Goal: Information Seeking & Learning: Learn about a topic

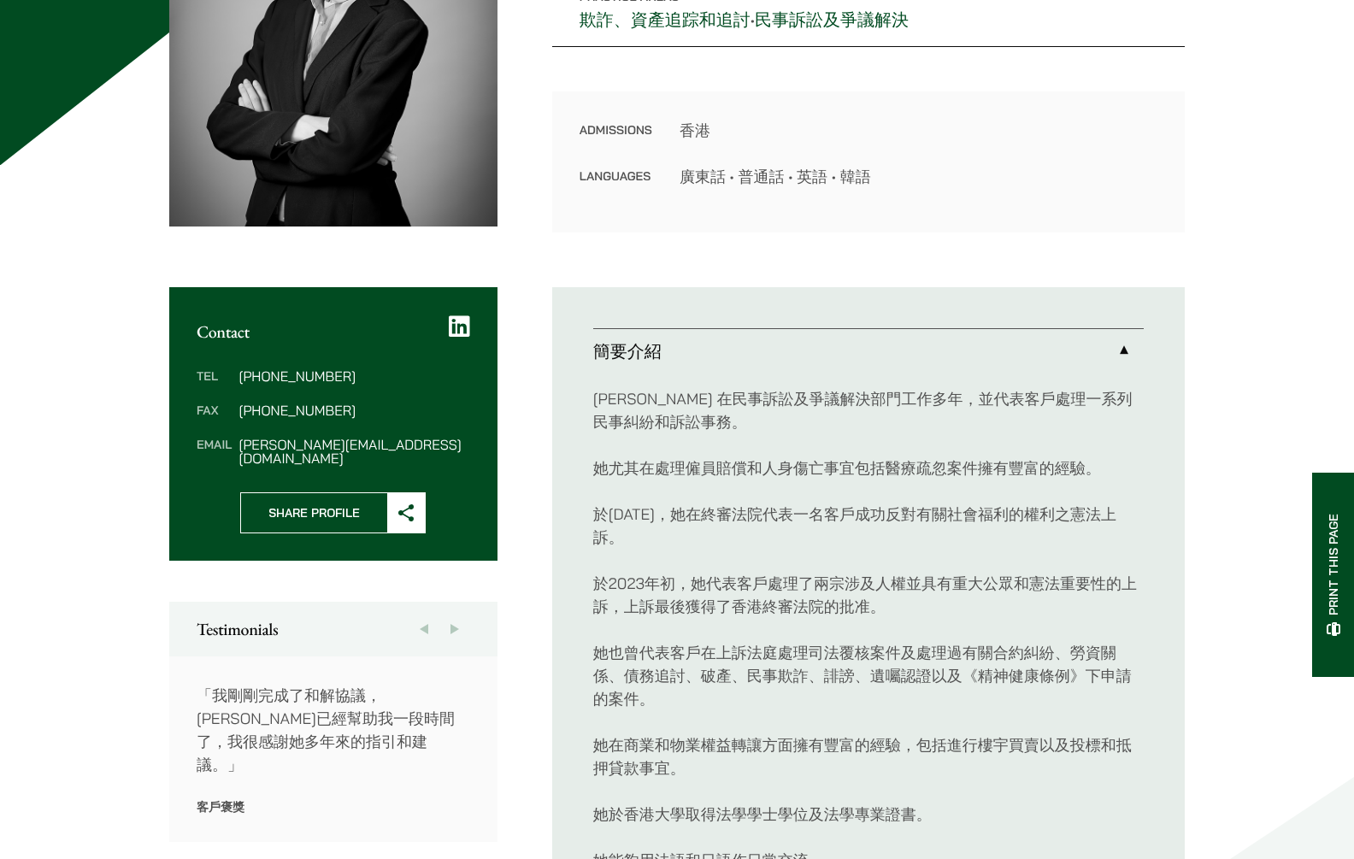
scroll to position [714, 0]
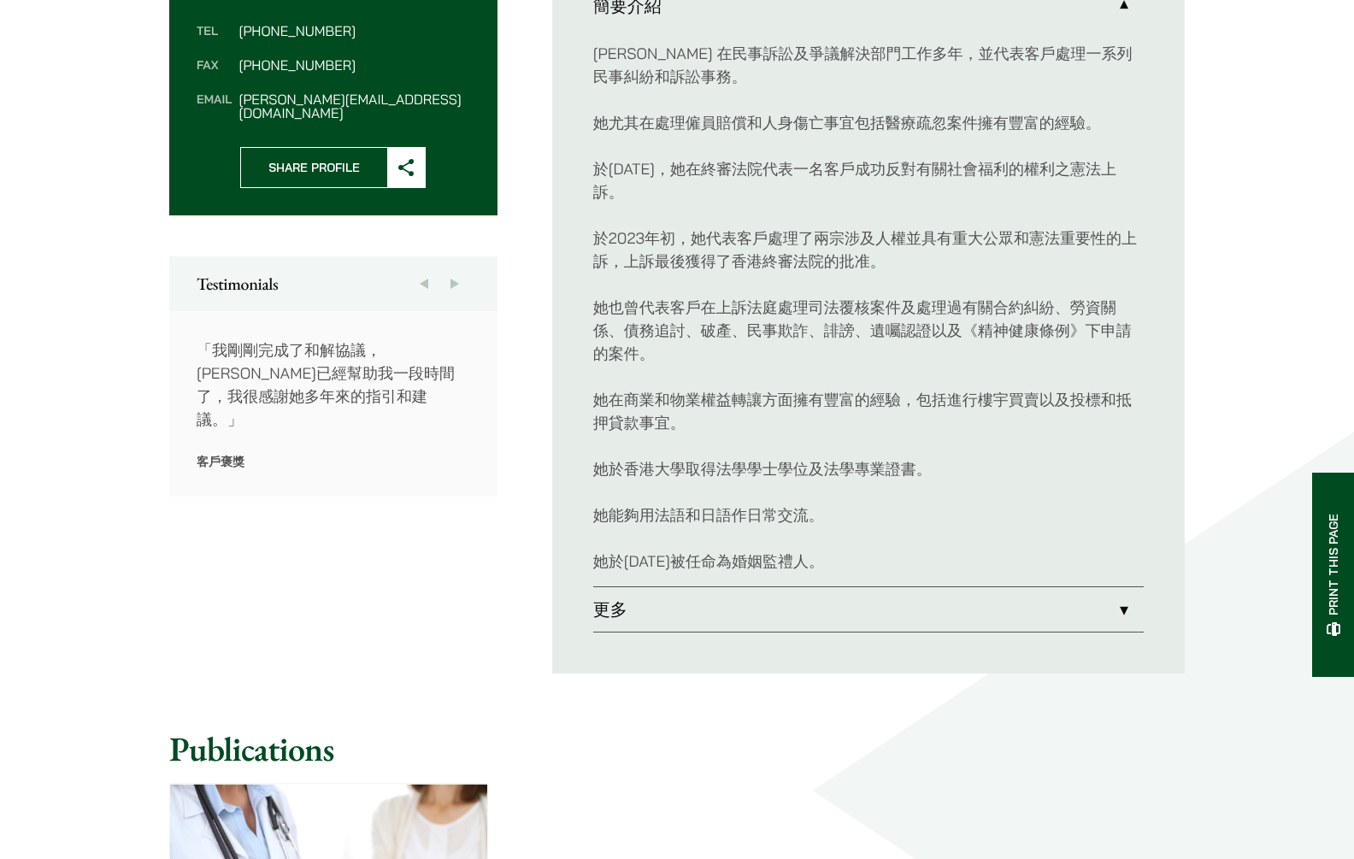
click at [718, 616] on link "更多" at bounding box center [868, 609] width 550 height 44
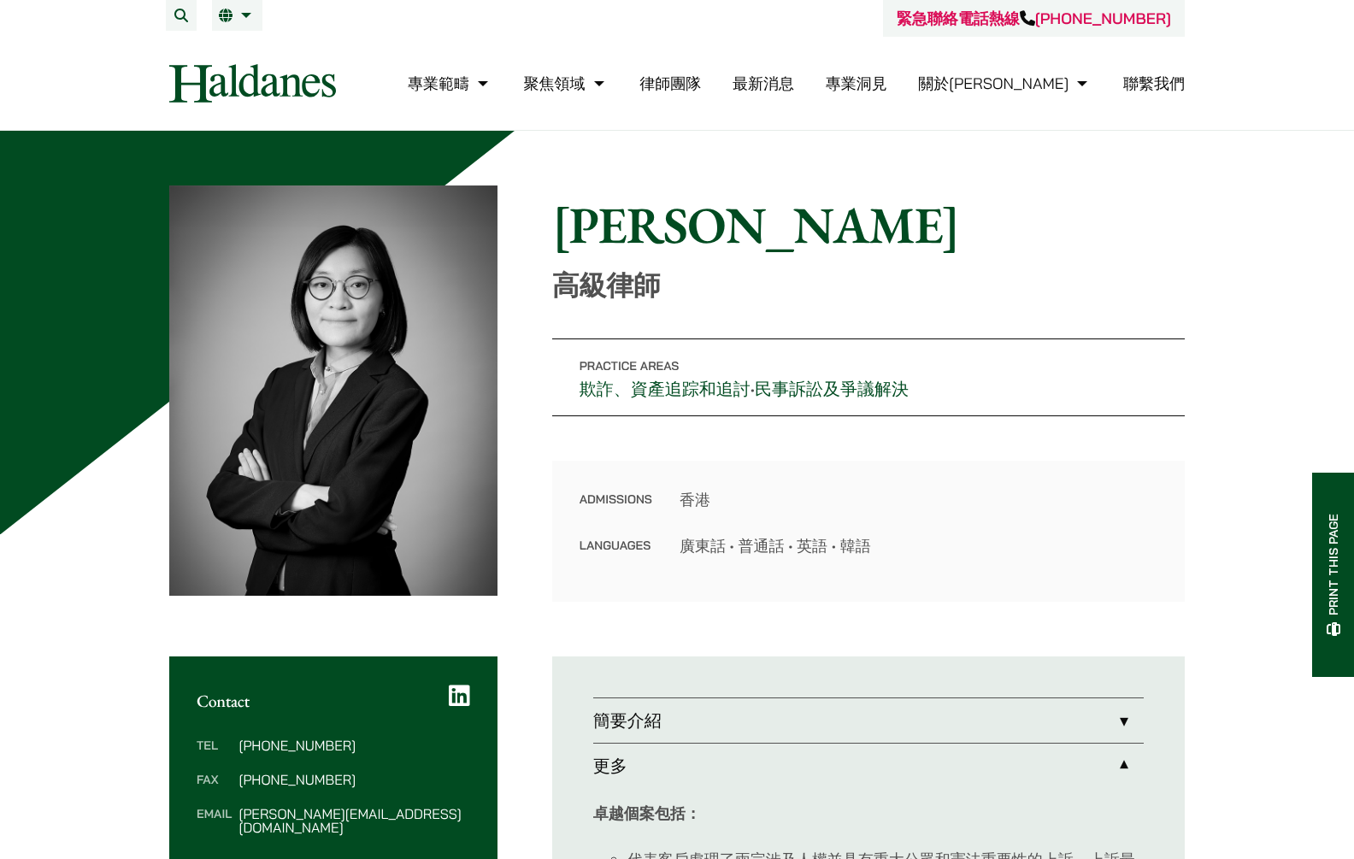
click at [235, 24] on li "繁 EN" at bounding box center [237, 15] width 50 height 31
click at [240, 50] on span "EN" at bounding box center [235, 49] width 18 height 17
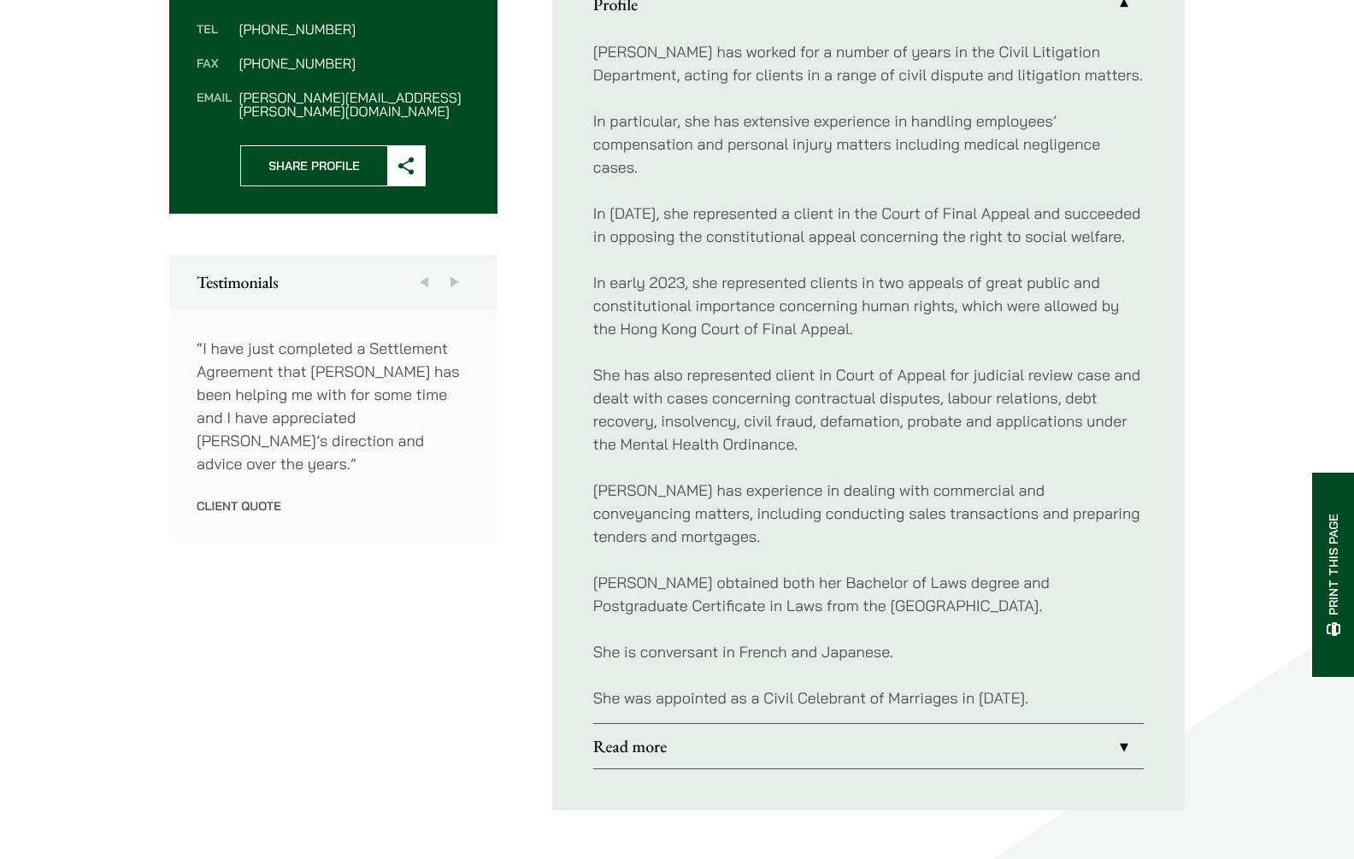
scroll to position [828, 0]
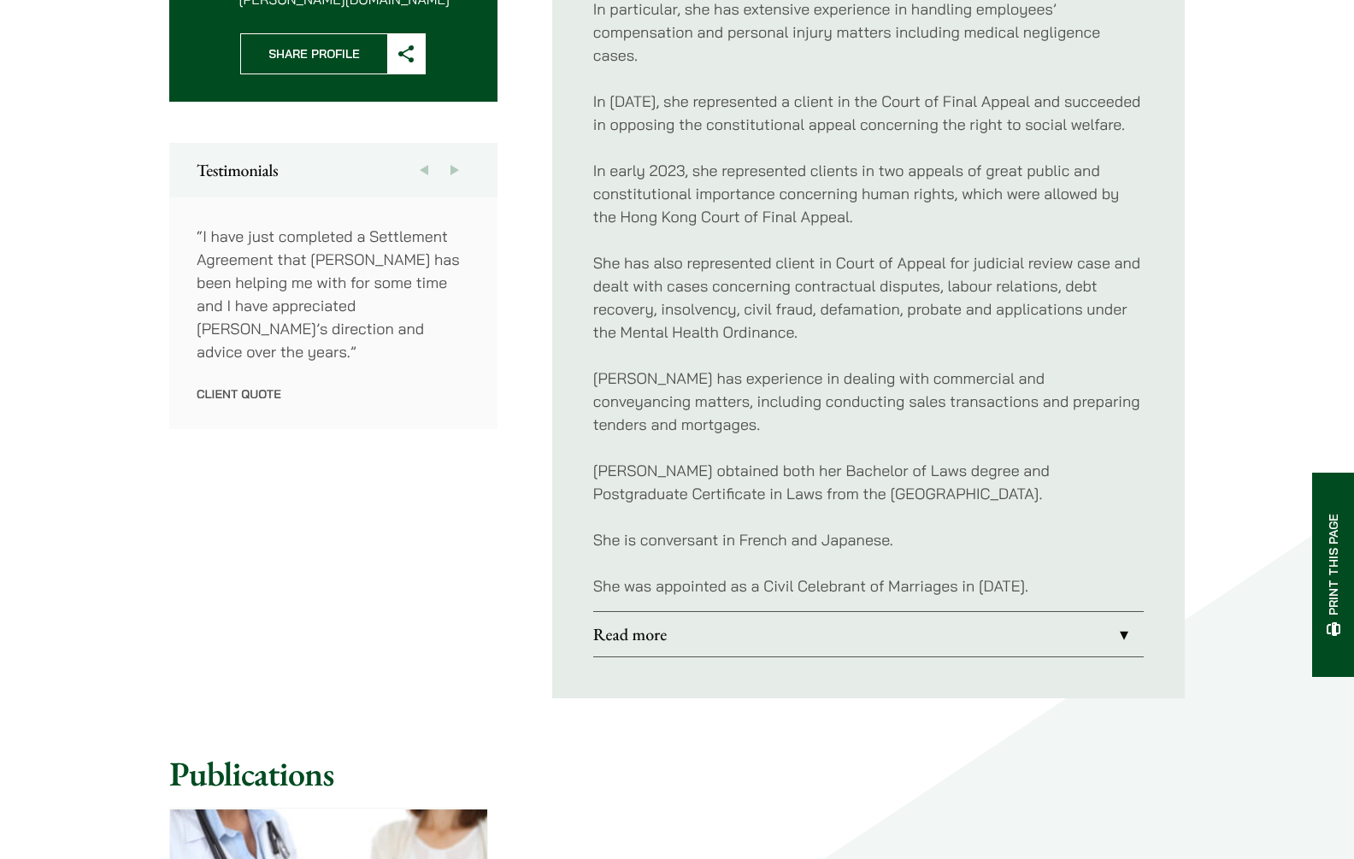
click at [814, 632] on link "Read more" at bounding box center [868, 634] width 550 height 44
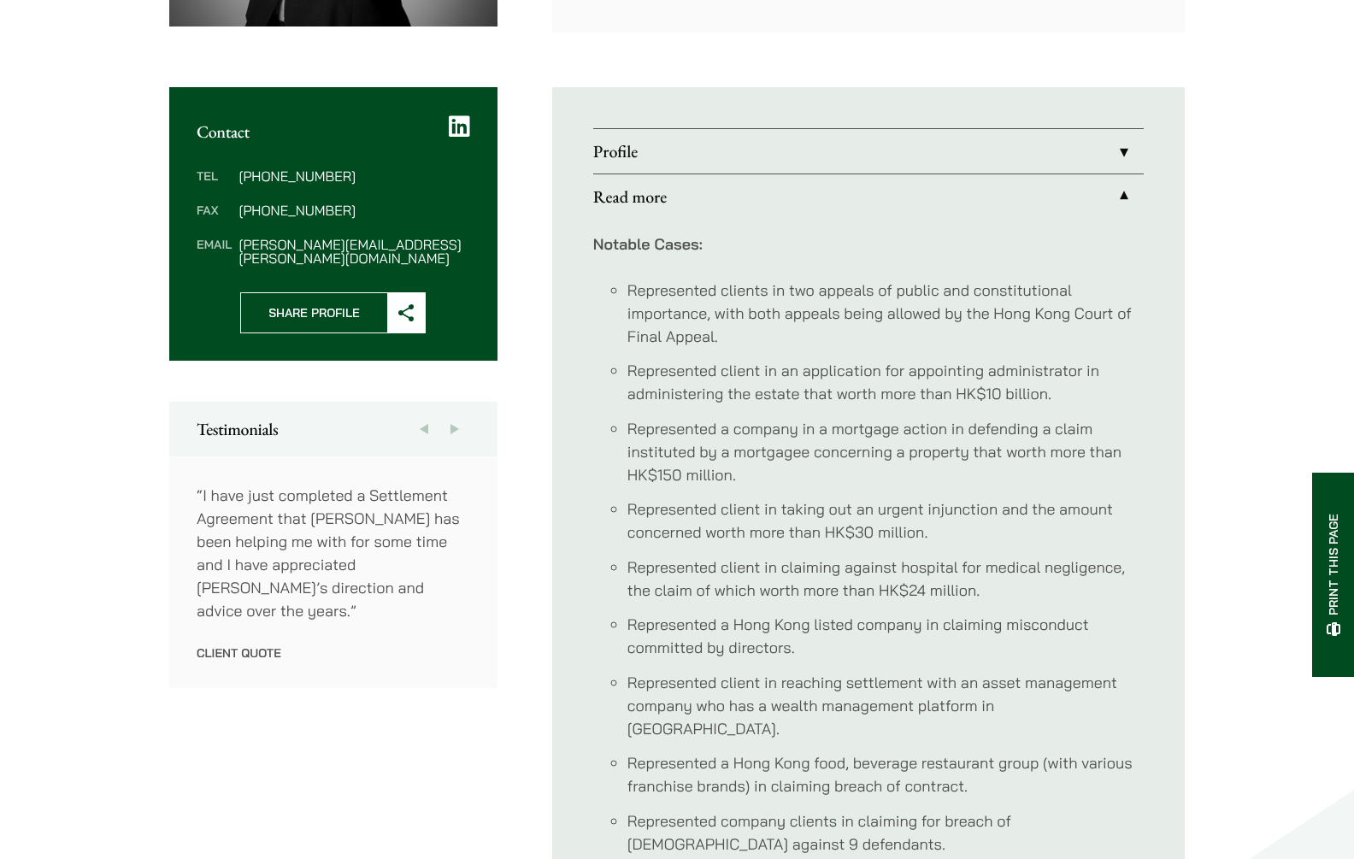
scroll to position [363, 0]
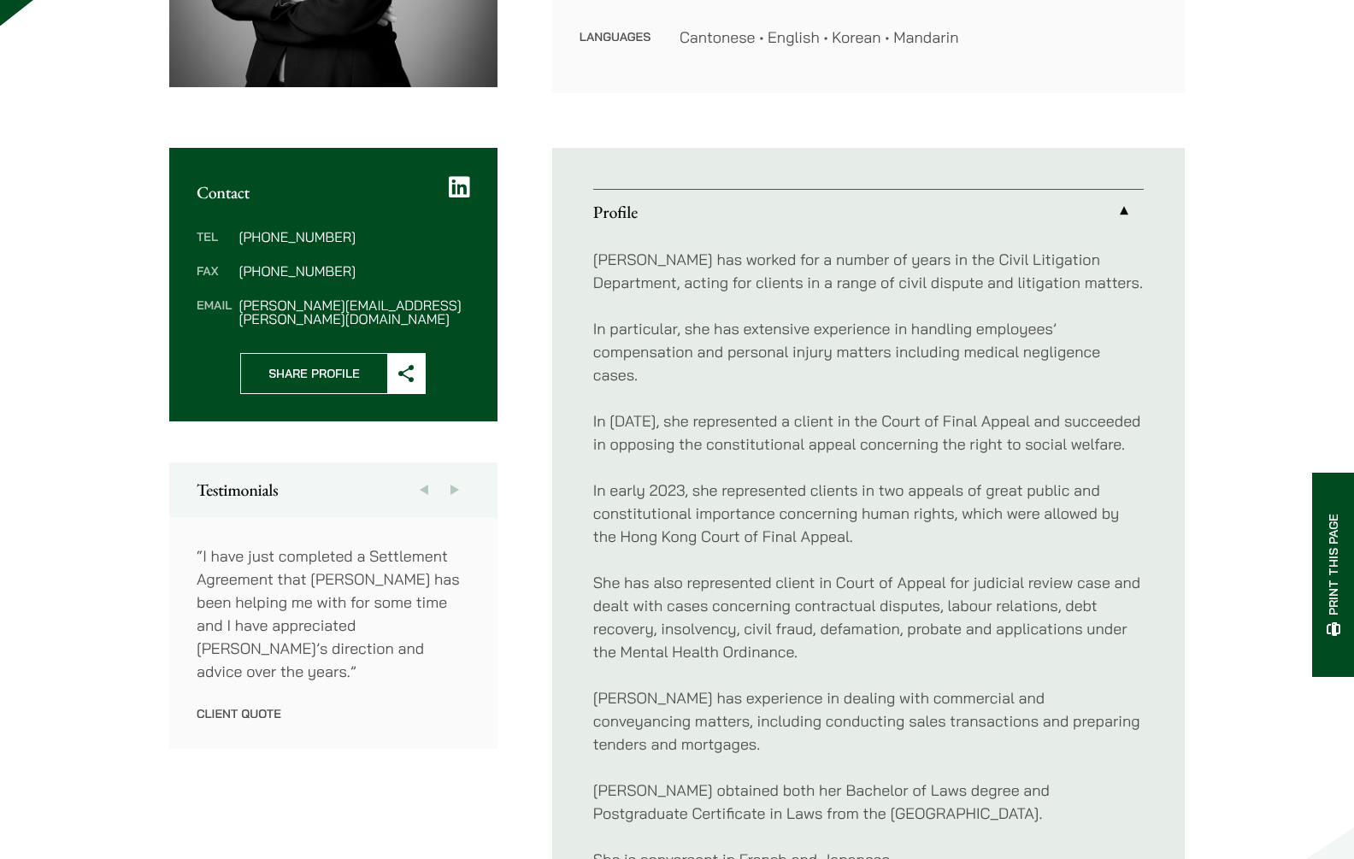
scroll to position [700, 0]
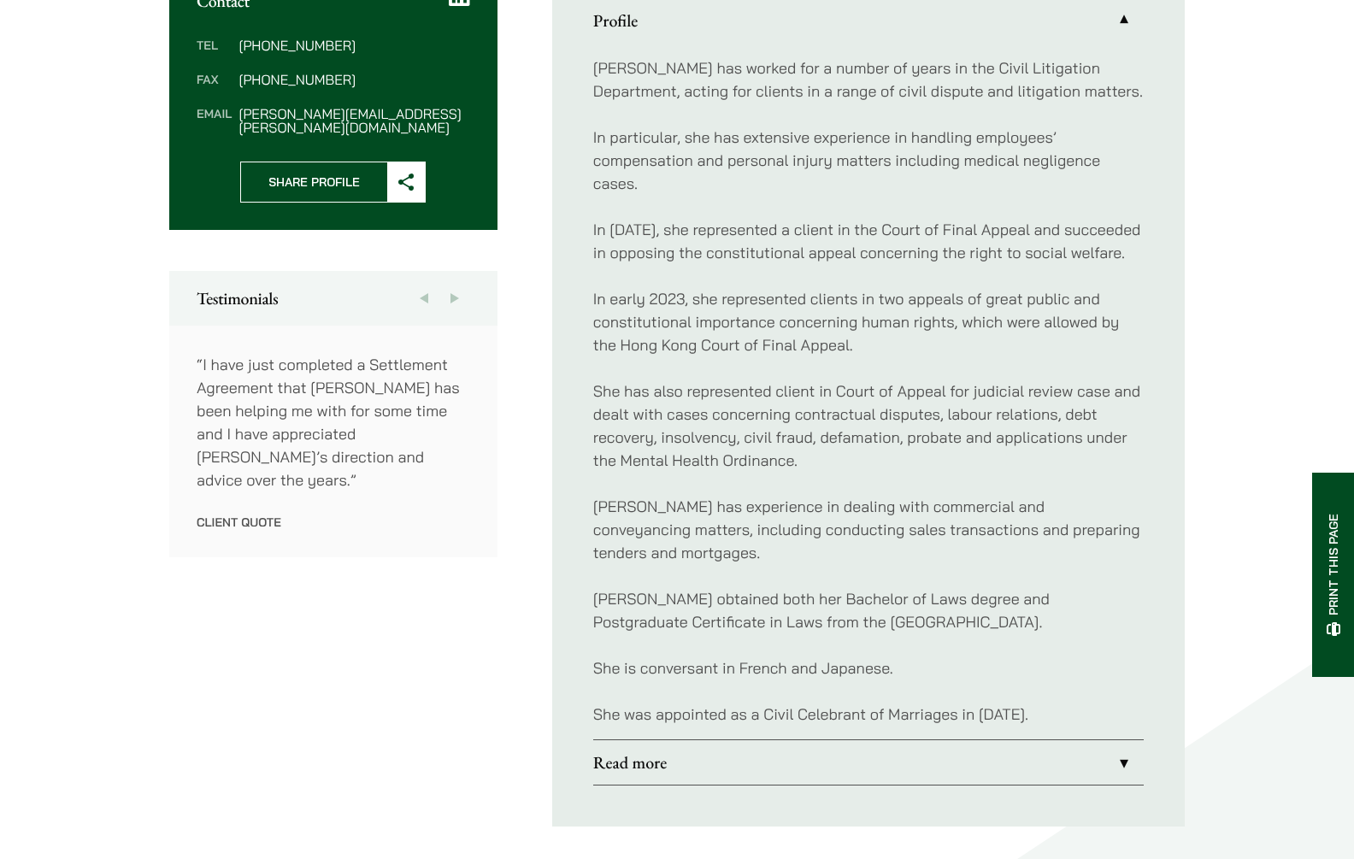
click at [1058, 767] on link "Read more" at bounding box center [868, 762] width 550 height 44
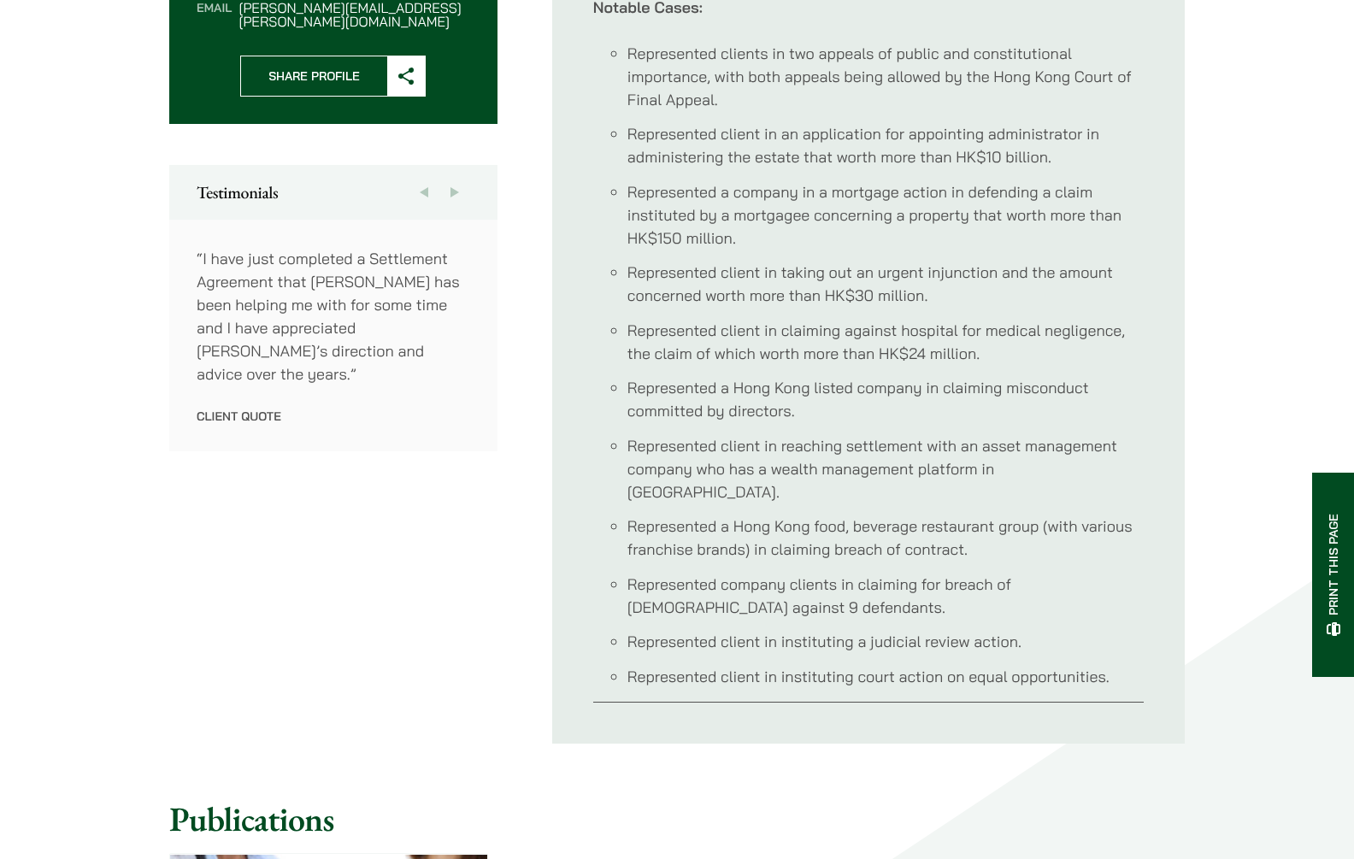
scroll to position [449, 0]
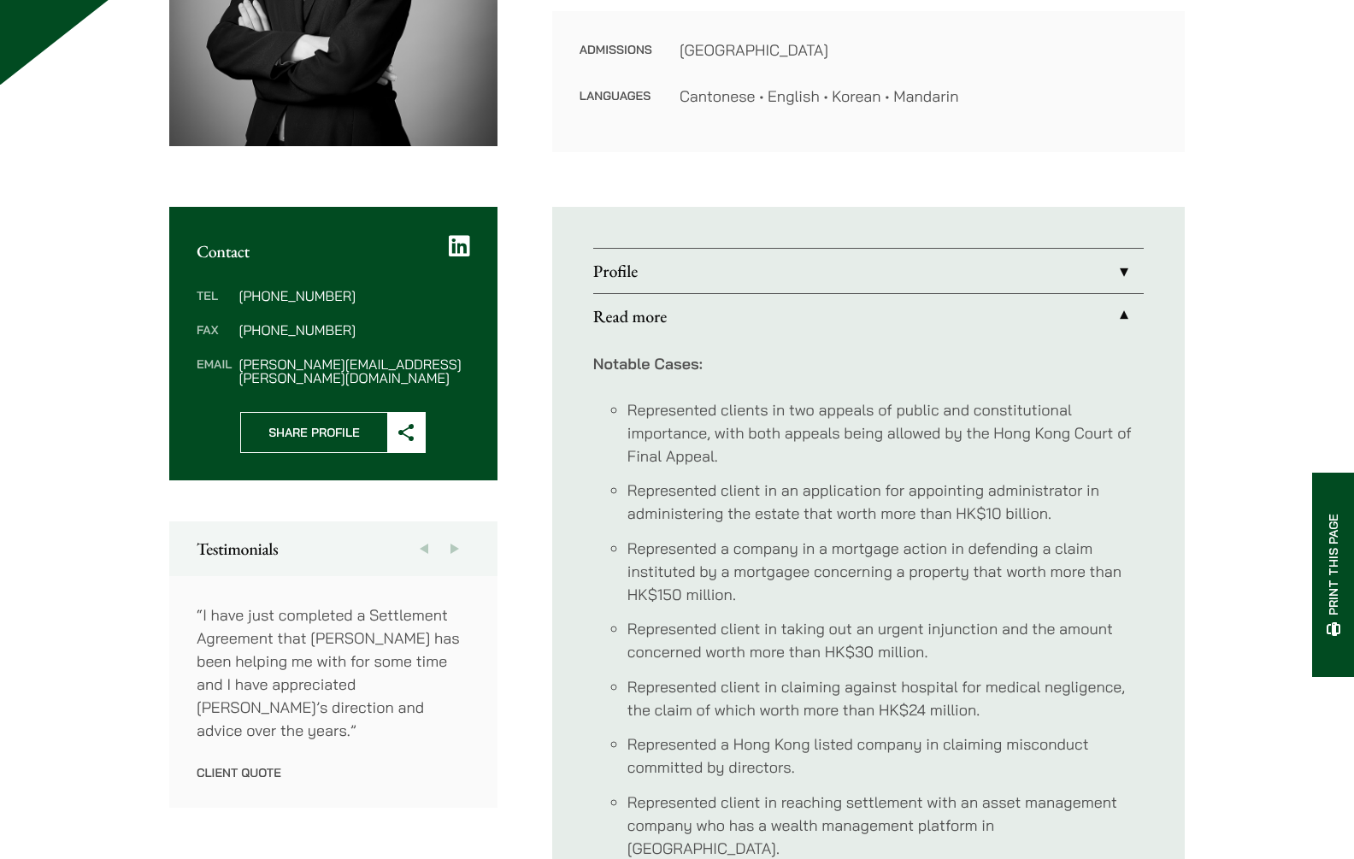
click at [933, 267] on link "Profile" at bounding box center [868, 271] width 550 height 44
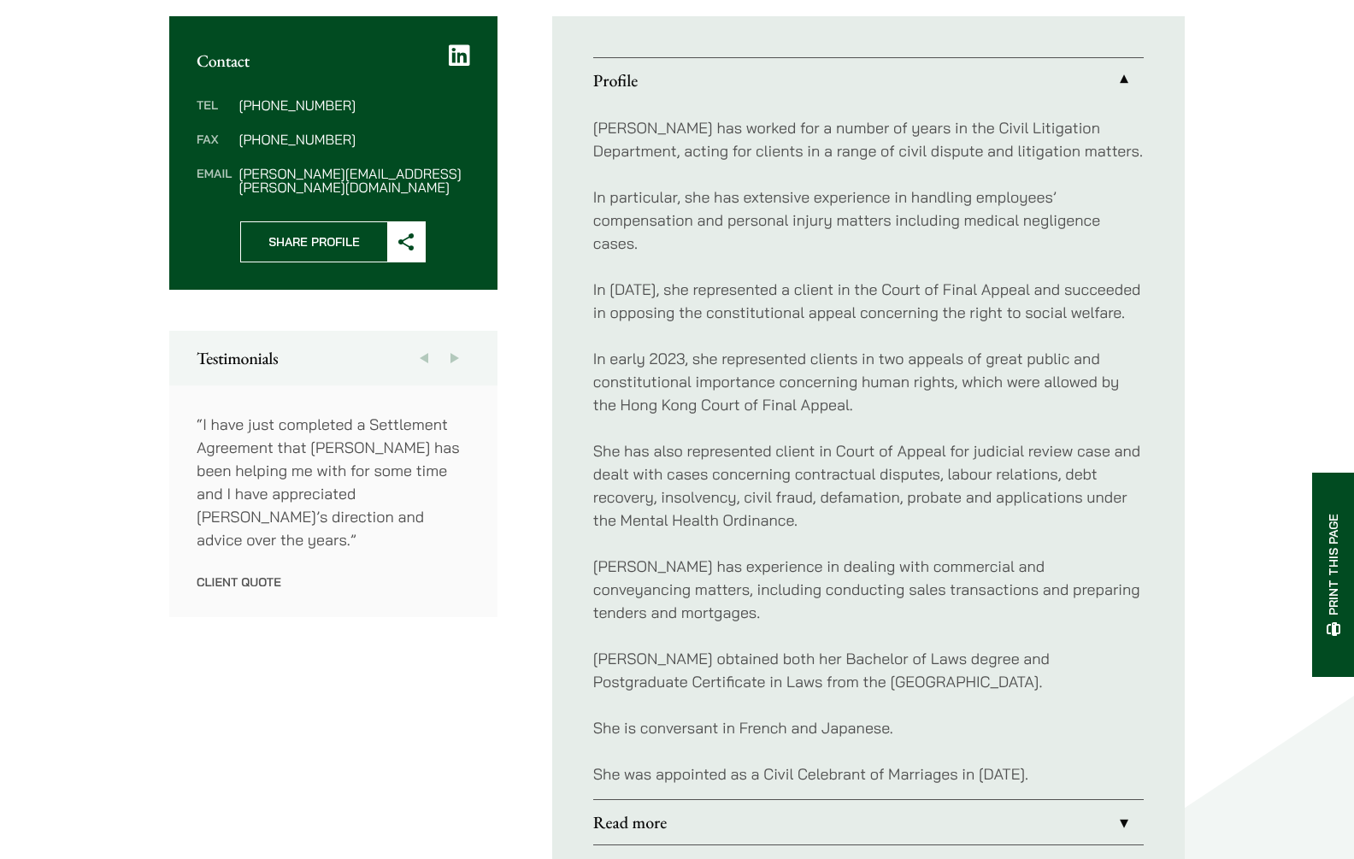
scroll to position [778, 0]
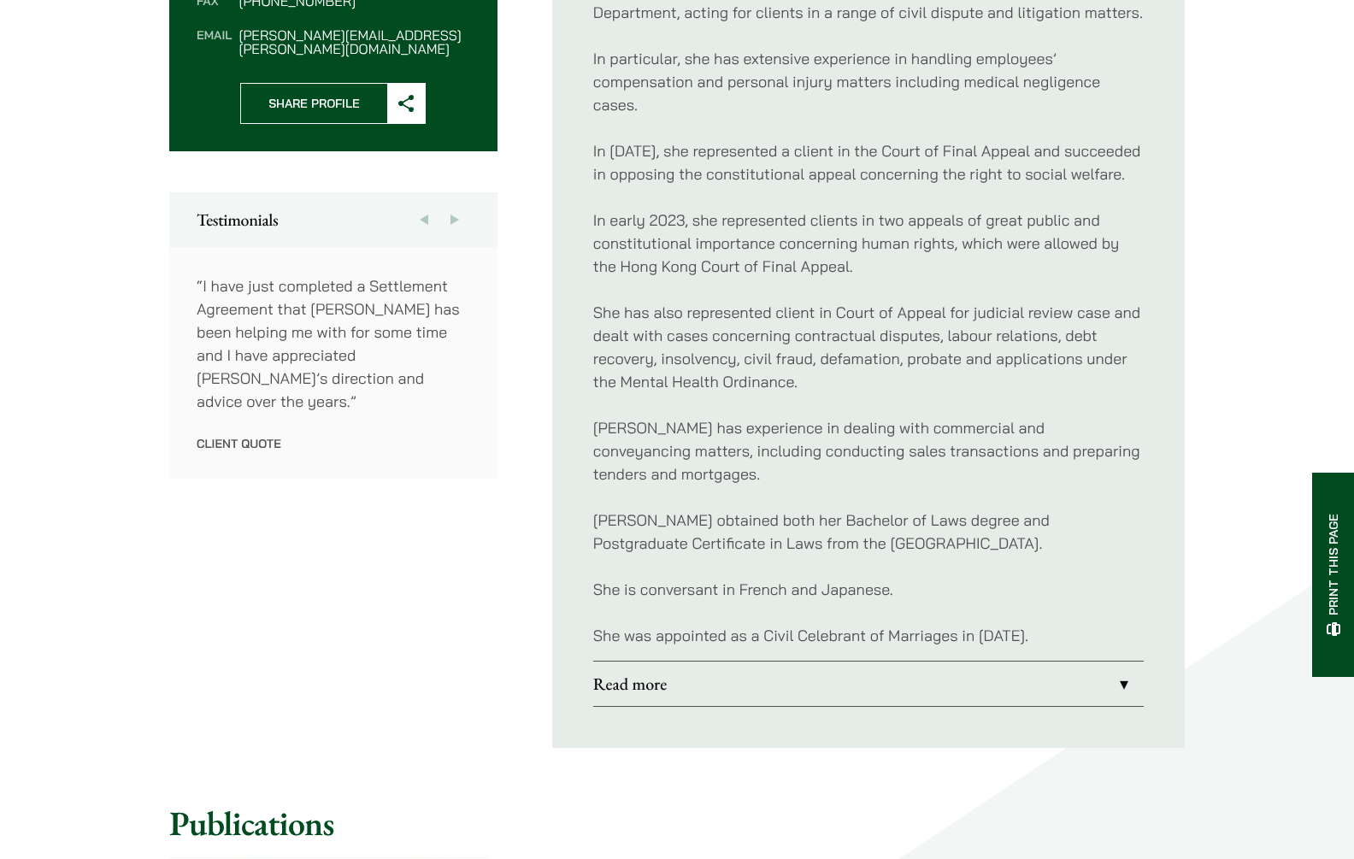
click at [680, 673] on link "Read more" at bounding box center [868, 683] width 550 height 44
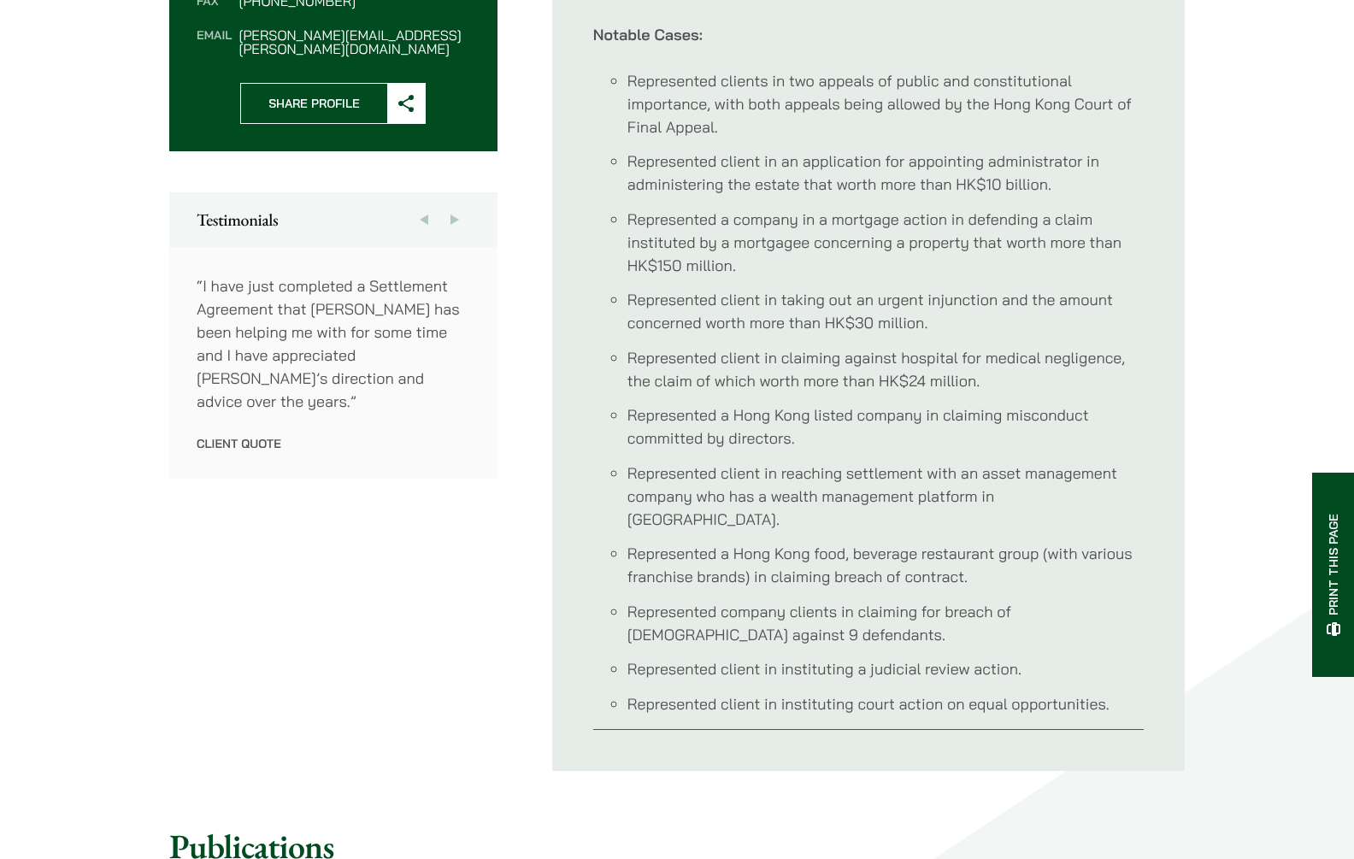
scroll to position [203, 0]
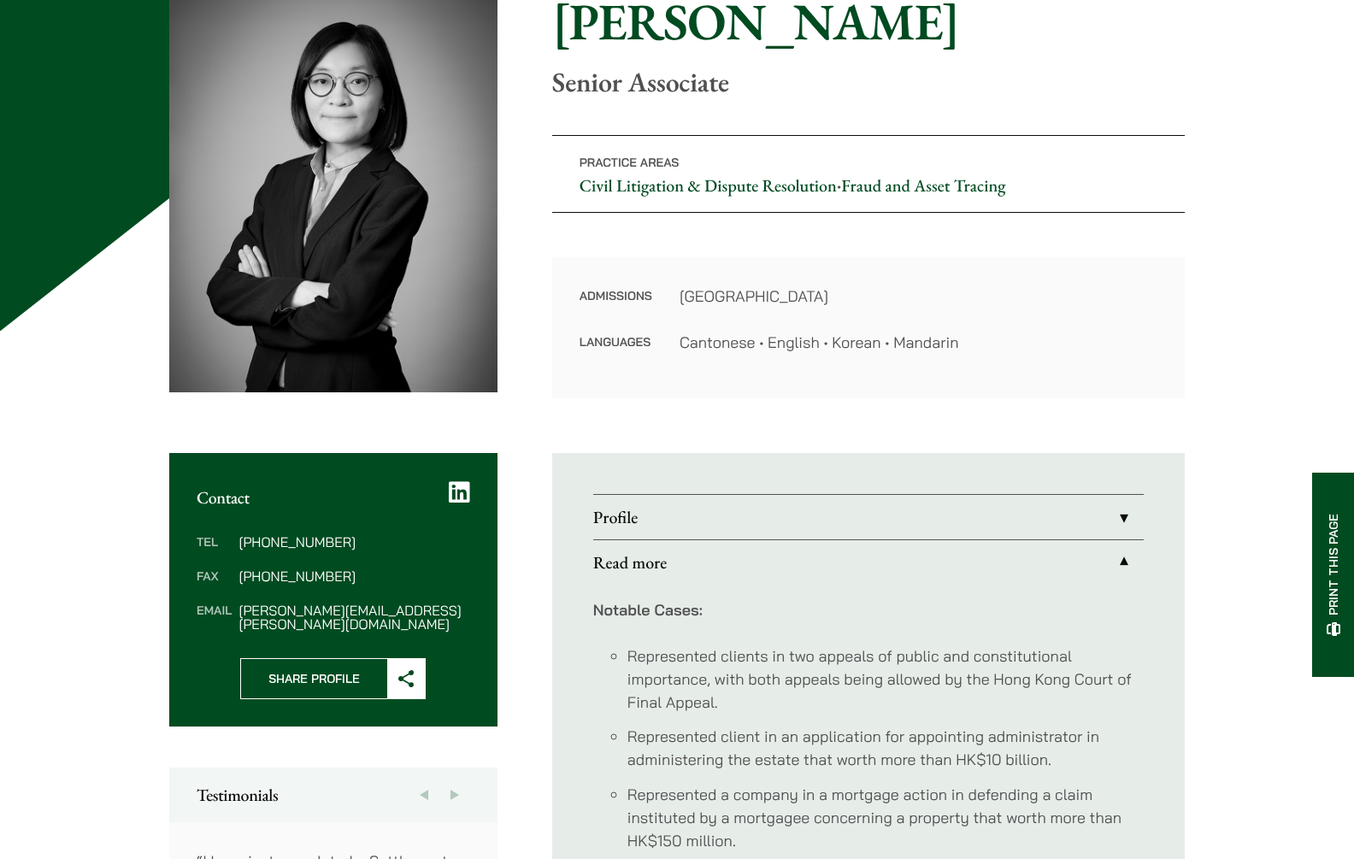
click at [727, 530] on link "Profile" at bounding box center [868, 517] width 550 height 44
